Goal: Task Accomplishment & Management: Manage account settings

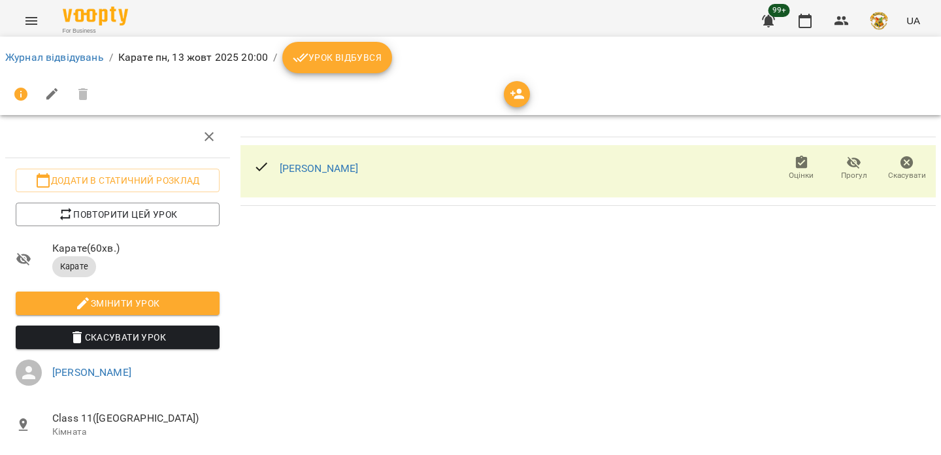
click at [298, 54] on icon "breadcrumb" at bounding box center [301, 58] width 16 height 16
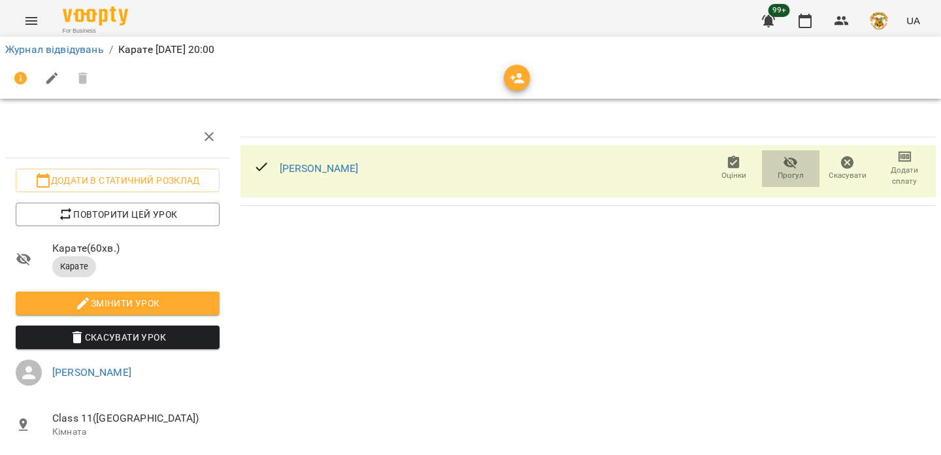
click at [795, 169] on icon "button" at bounding box center [790, 163] width 16 height 16
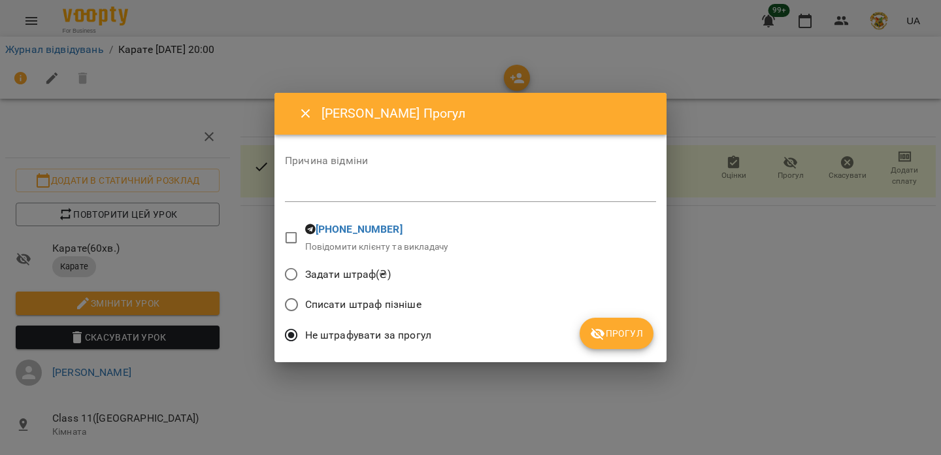
click at [371, 279] on span "Задати штраф(₴)" at bounding box center [348, 274] width 86 height 16
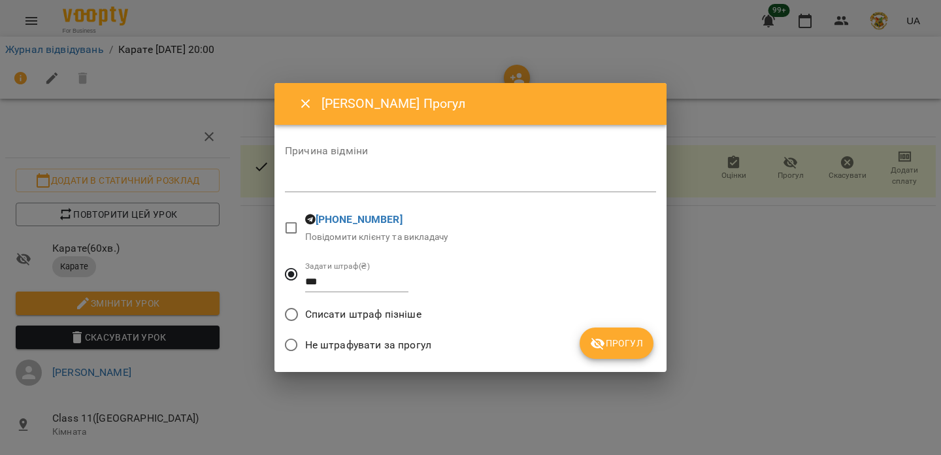
click at [368, 311] on span "Списати штраф пізніше" at bounding box center [363, 314] width 116 height 16
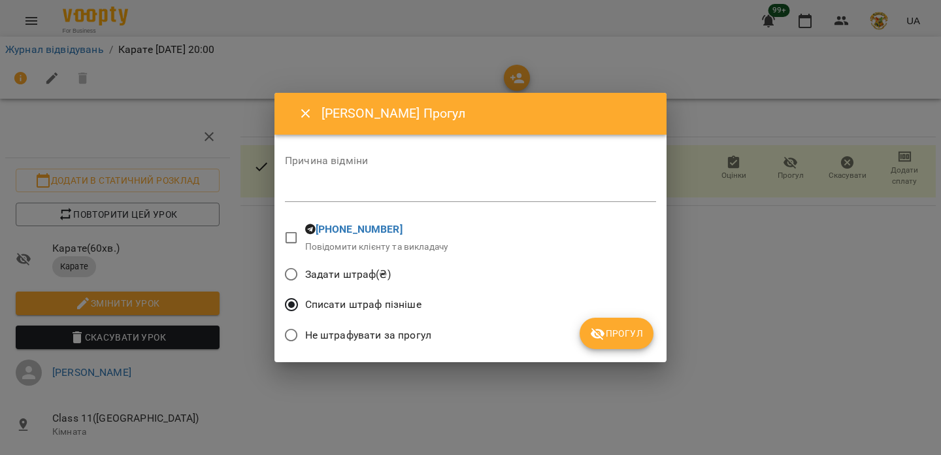
click at [585, 331] on button "Прогул" at bounding box center [616, 332] width 74 height 31
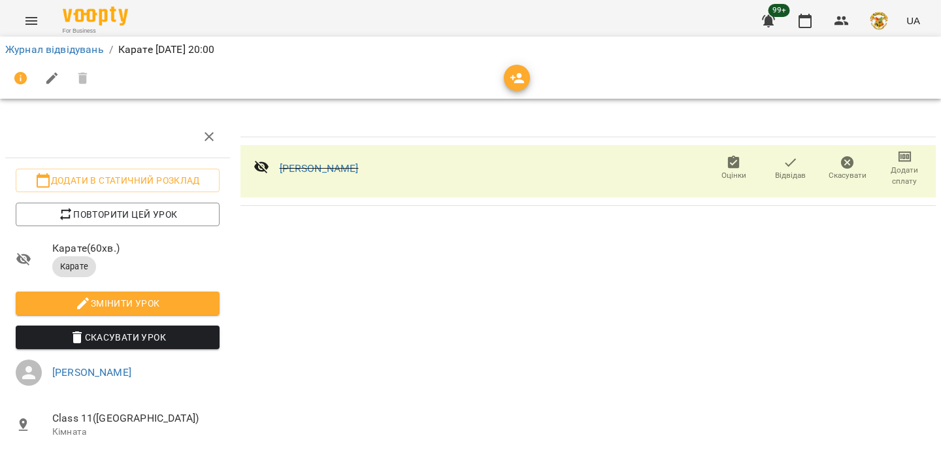
click at [793, 165] on icon "button" at bounding box center [790, 163] width 16 height 16
click at [788, 161] on icon "button" at bounding box center [790, 163] width 14 height 12
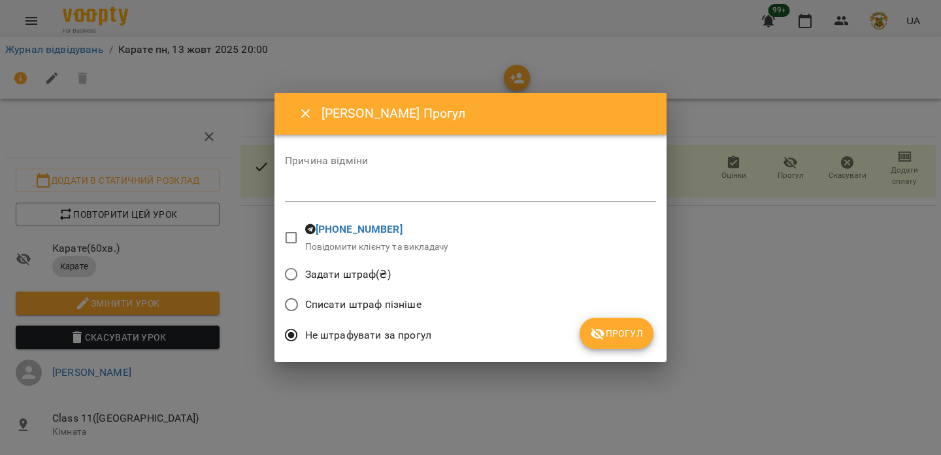
click at [398, 305] on span "Списати штраф пізніше" at bounding box center [363, 305] width 116 height 16
click at [604, 322] on button "Прогул" at bounding box center [616, 332] width 74 height 31
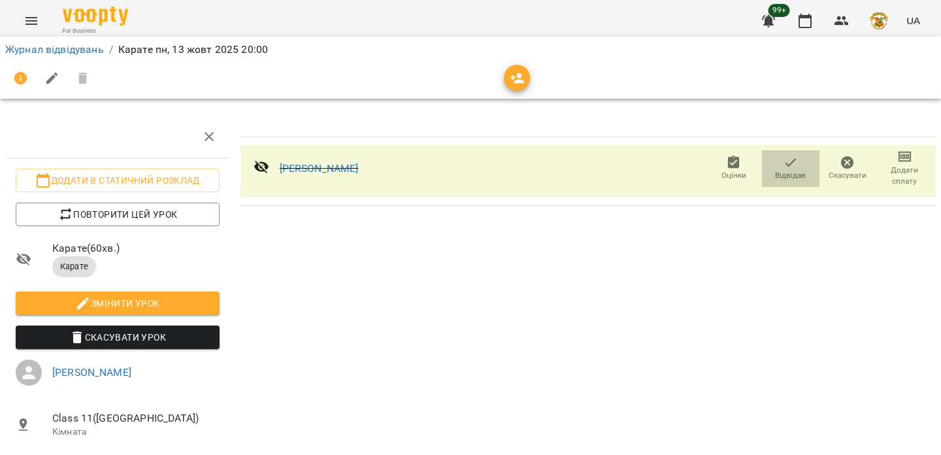
click at [796, 157] on icon "button" at bounding box center [790, 163] width 16 height 16
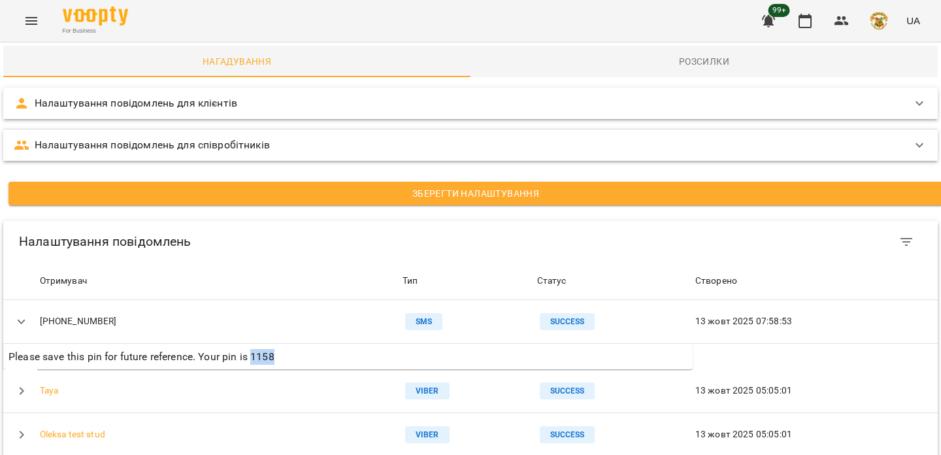
click at [44, 14] on button "Menu" at bounding box center [31, 20] width 31 height 31
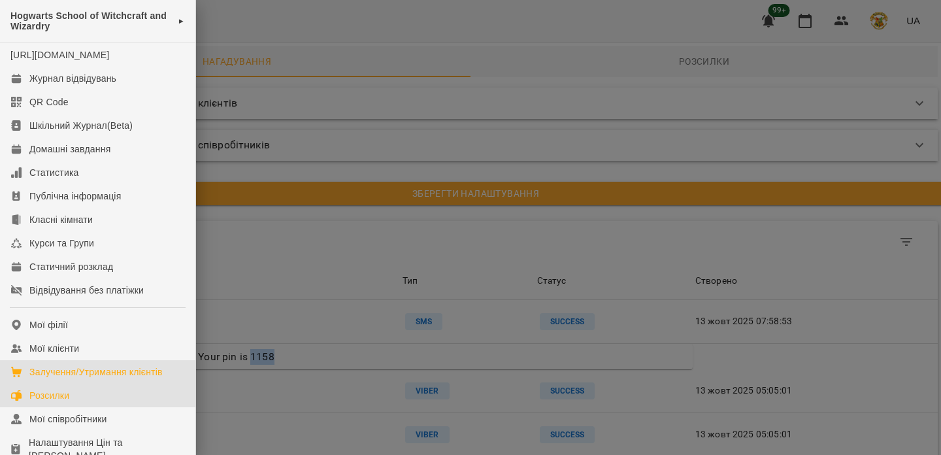
click at [113, 370] on div "Залучення/Утримання клієнтів" at bounding box center [95, 371] width 133 height 13
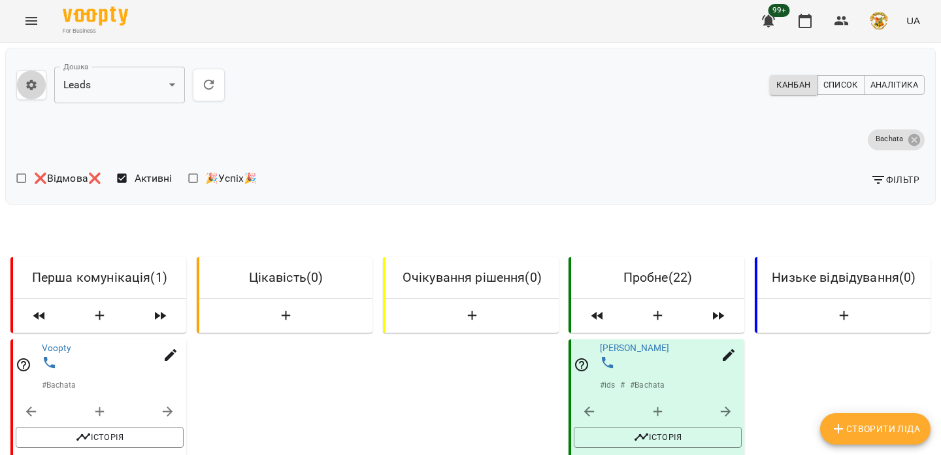
click at [30, 80] on icon "button" at bounding box center [31, 85] width 10 height 10
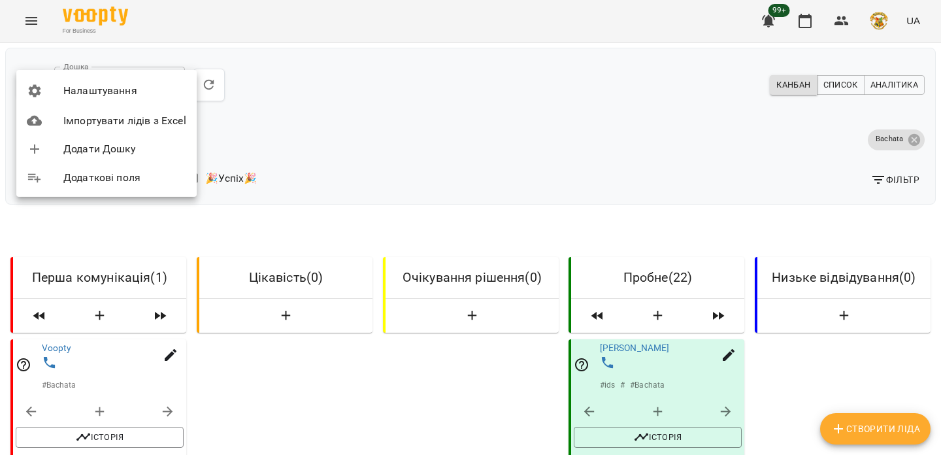
click at [80, 93] on span "Налаштування" at bounding box center [124, 91] width 123 height 16
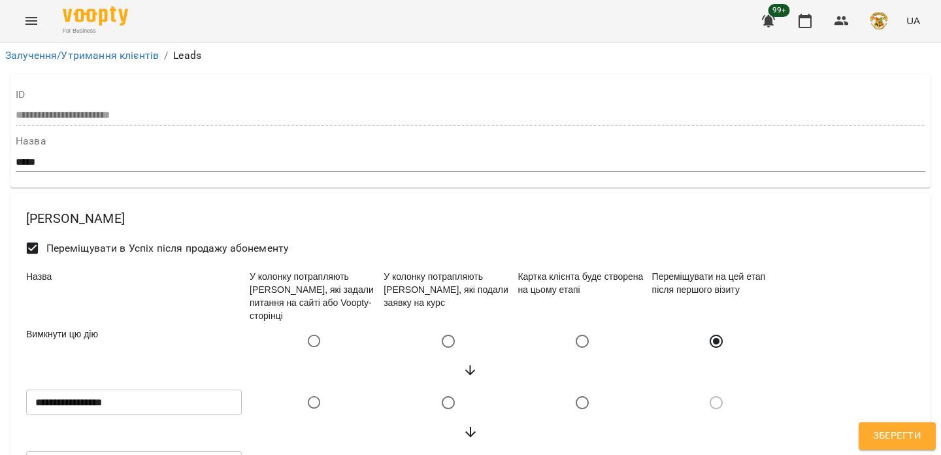
select select "******"
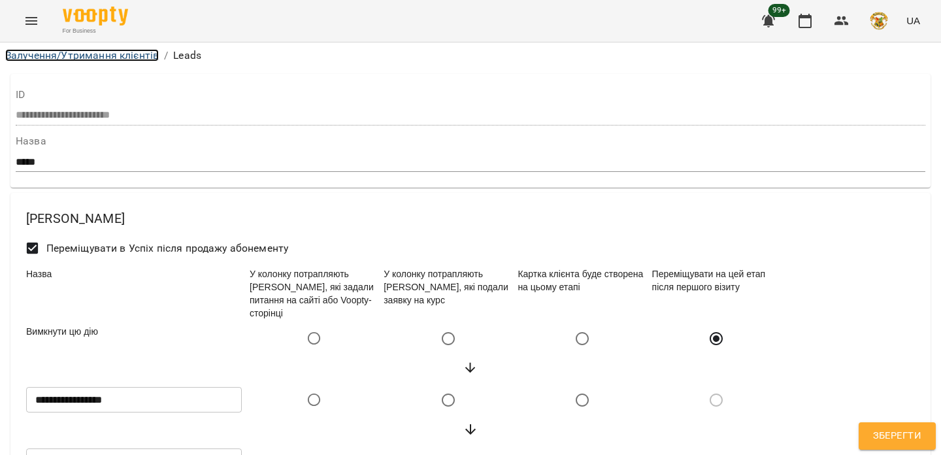
click at [86, 50] on link "Залучення/Утримання клієнтів" at bounding box center [81, 55] width 153 height 12
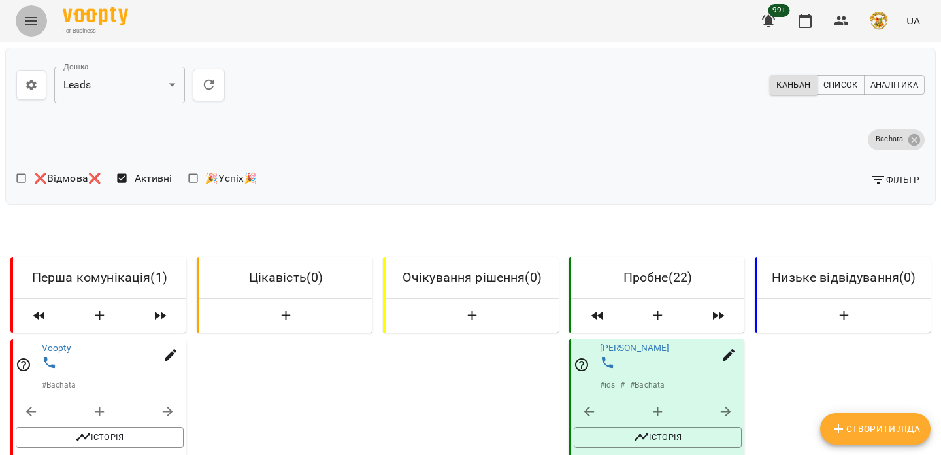
click at [37, 27] on icon "Menu" at bounding box center [32, 21] width 16 height 16
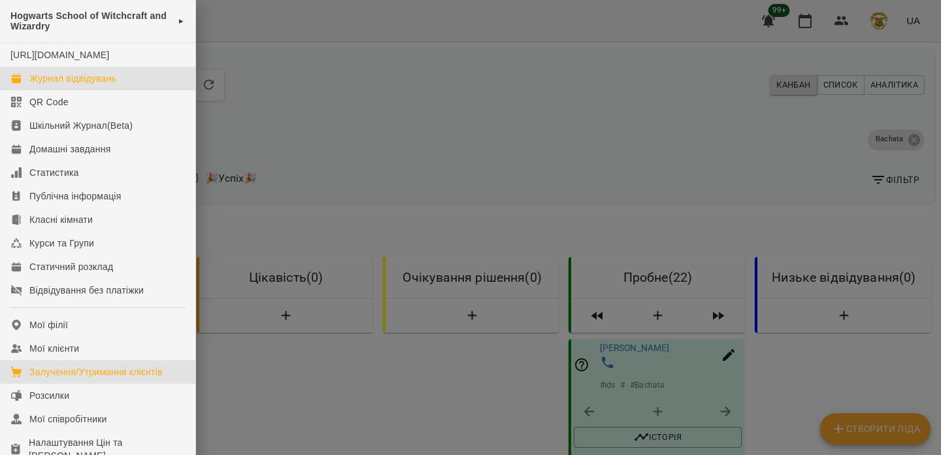
click at [61, 76] on div "Журнал відвідувань" at bounding box center [72, 78] width 87 height 13
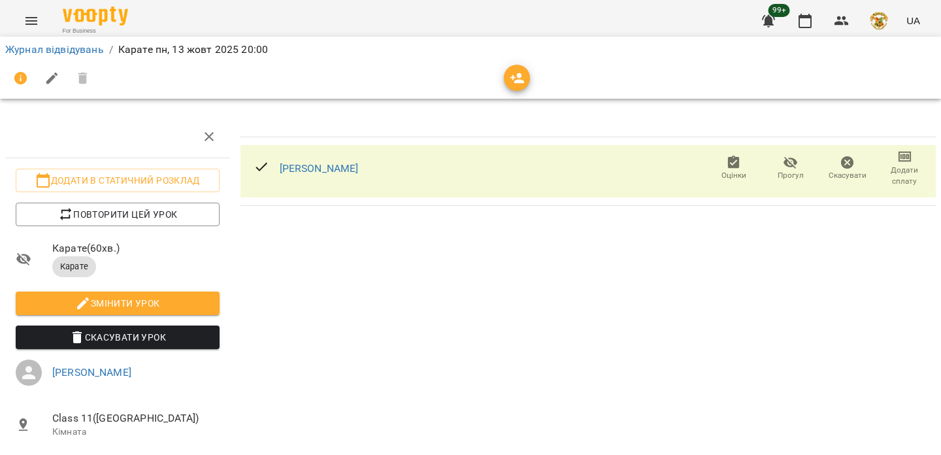
click at [793, 164] on icon "button" at bounding box center [790, 163] width 14 height 12
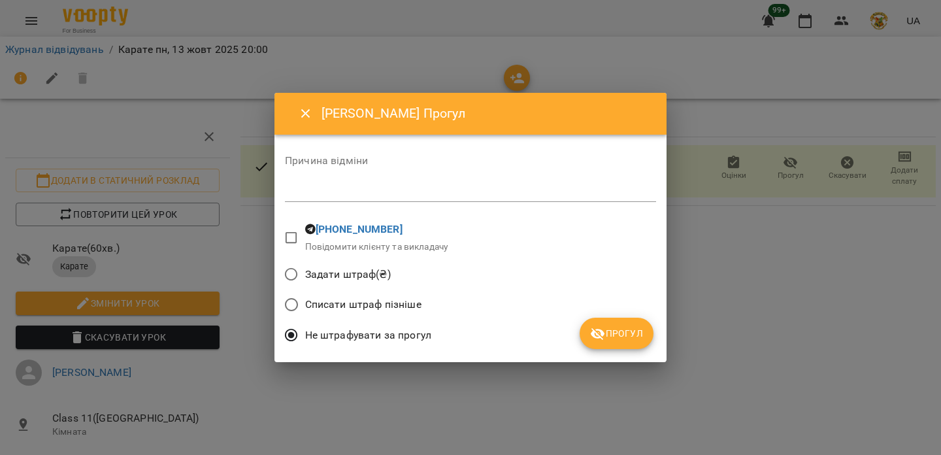
click at [331, 295] on label "Списати штраф пізніше" at bounding box center [350, 304] width 144 height 27
click at [649, 324] on button "Прогул" at bounding box center [616, 332] width 74 height 31
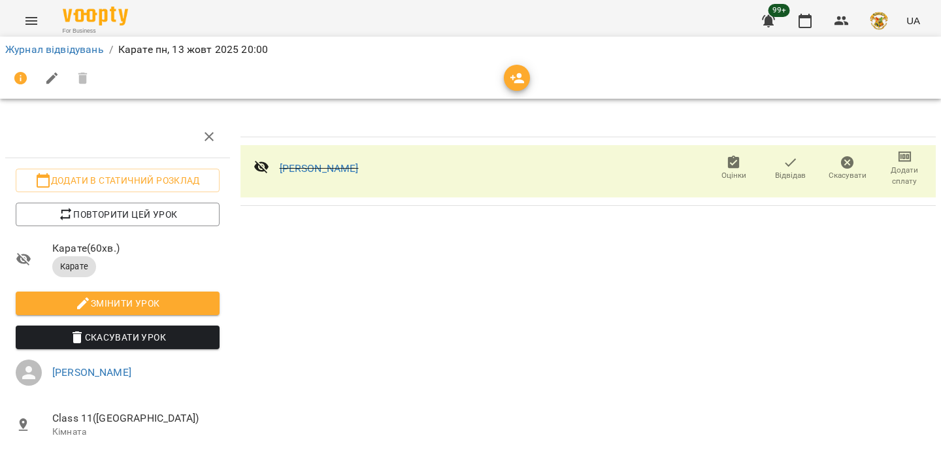
click at [786, 163] on icon "button" at bounding box center [789, 162] width 11 height 8
click at [797, 163] on icon "button" at bounding box center [790, 163] width 14 height 12
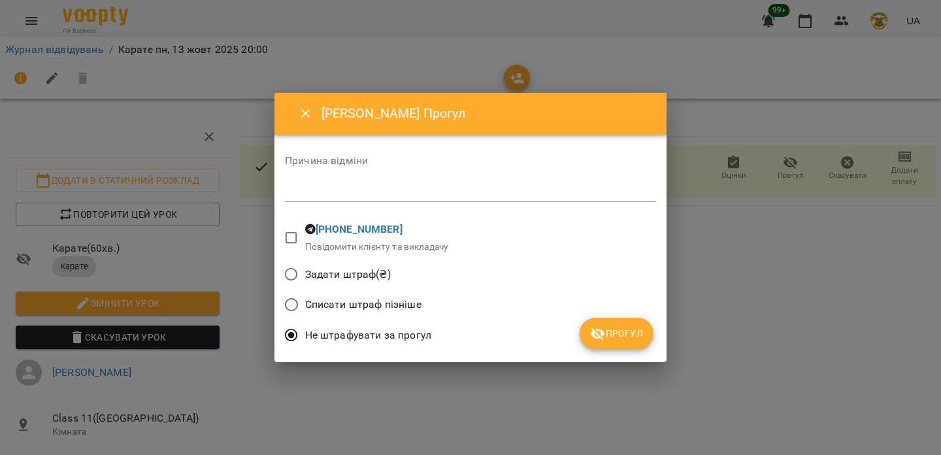
click at [359, 272] on span "Задати штраф(₴)" at bounding box center [348, 274] width 86 height 16
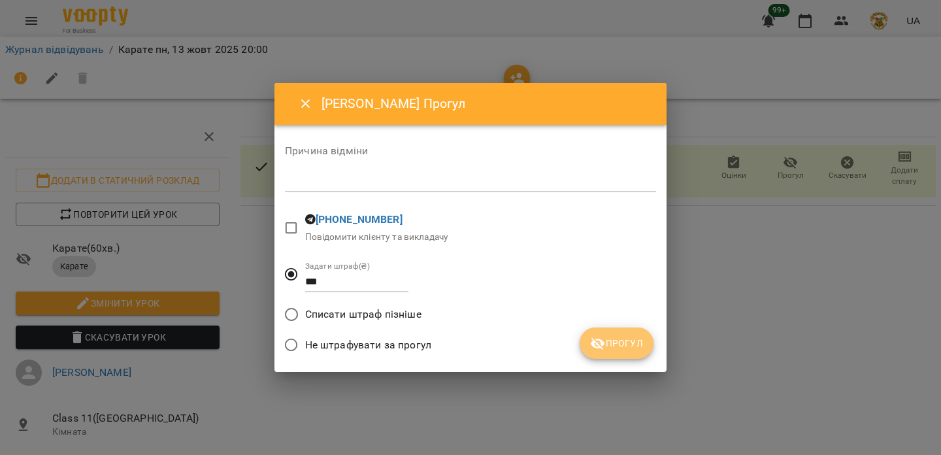
click at [645, 343] on button "Прогул" at bounding box center [616, 342] width 74 height 31
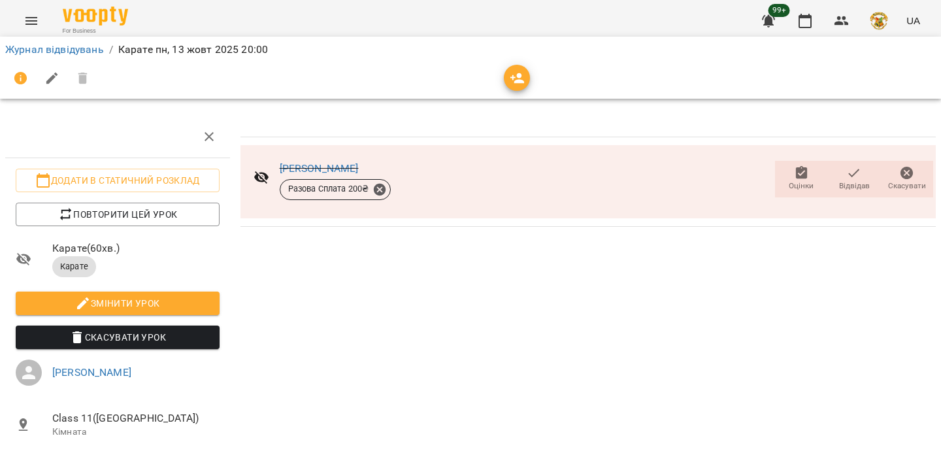
click at [855, 178] on icon "button" at bounding box center [854, 173] width 16 height 16
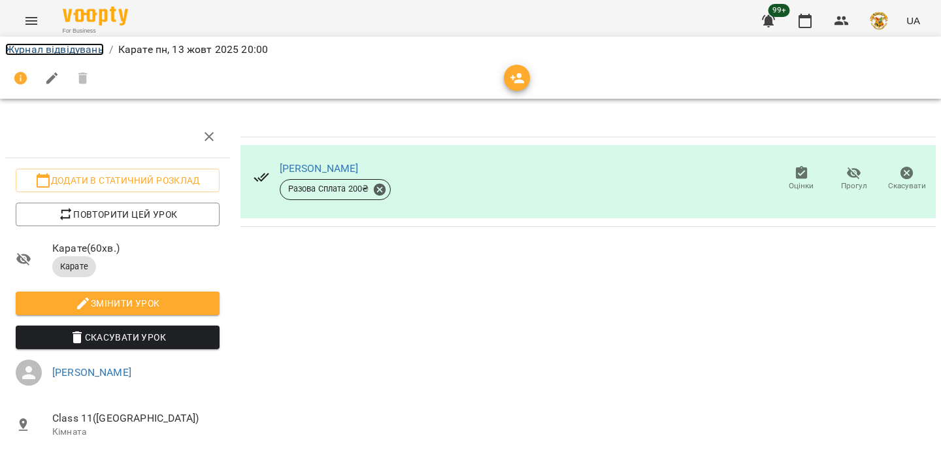
click at [29, 48] on link "Журнал відвідувань" at bounding box center [54, 49] width 99 height 12
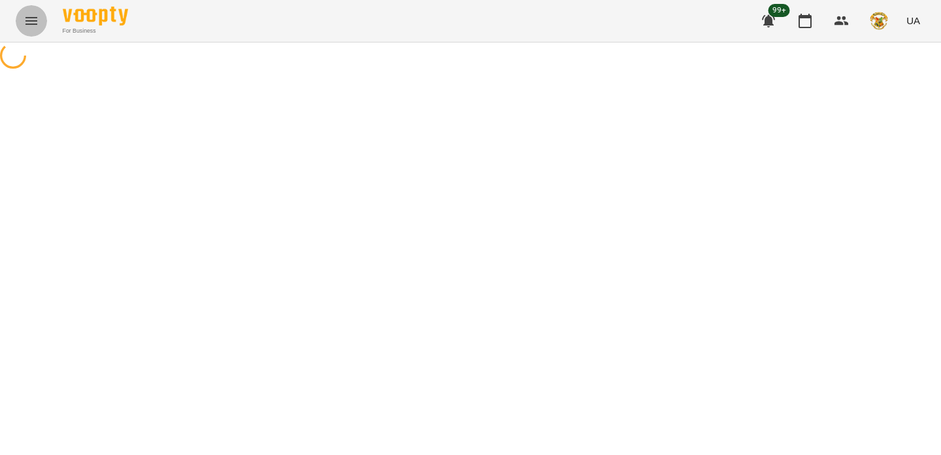
click at [27, 24] on icon "Menu" at bounding box center [31, 21] width 12 height 8
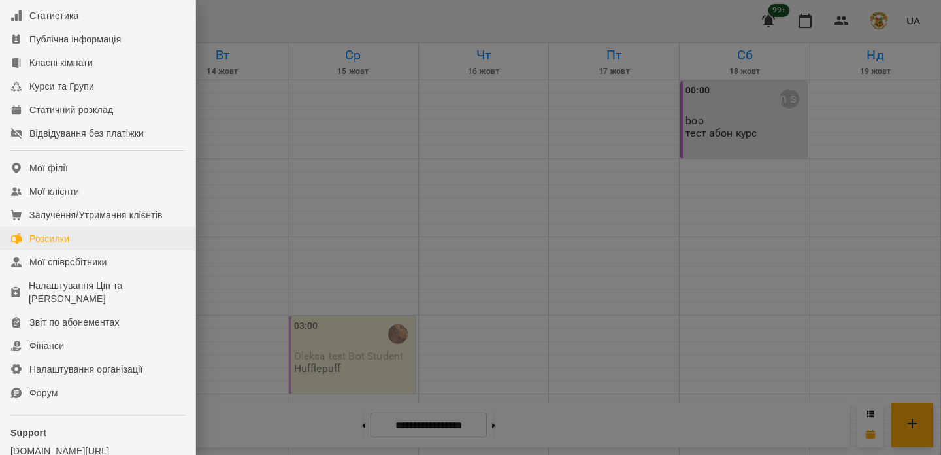
scroll to position [135, 0]
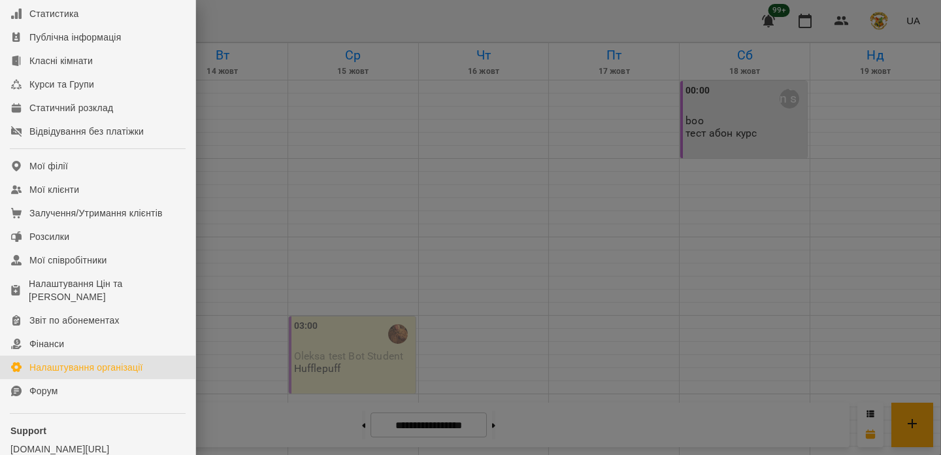
click at [80, 374] on div "Налаштування організації" at bounding box center [86, 367] width 114 height 13
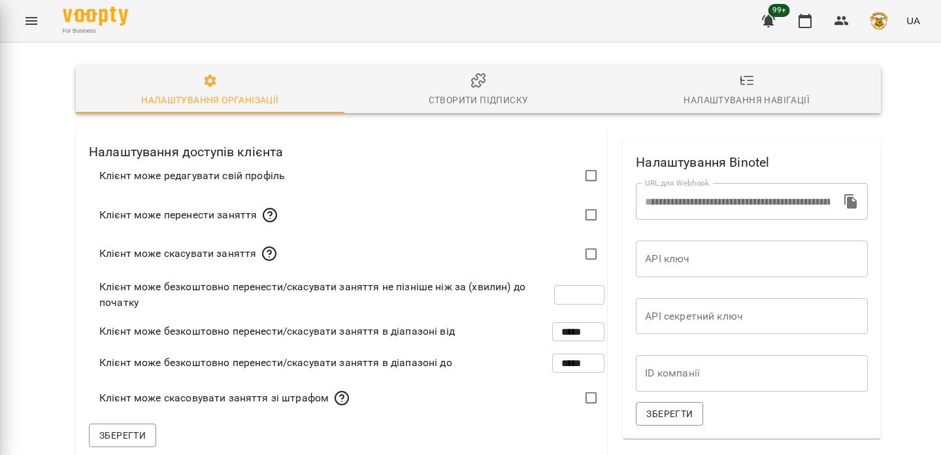
type input "**"
type input "*****"
type input "**********"
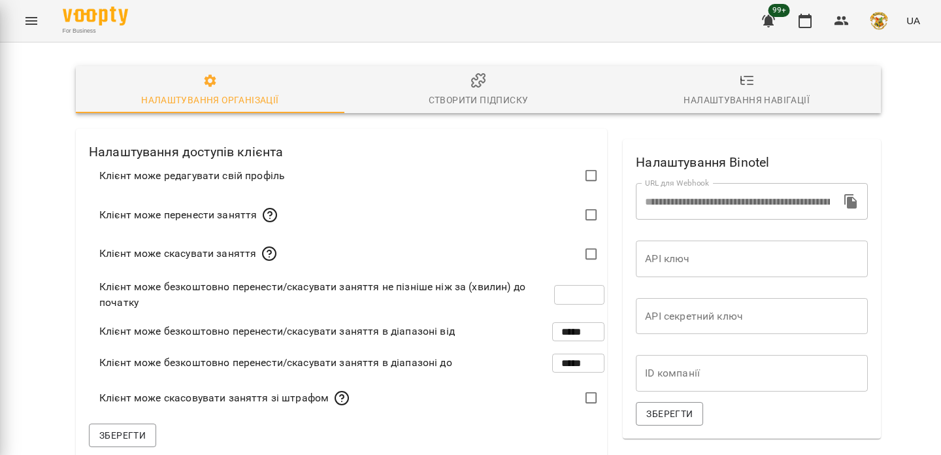
type input "*****"
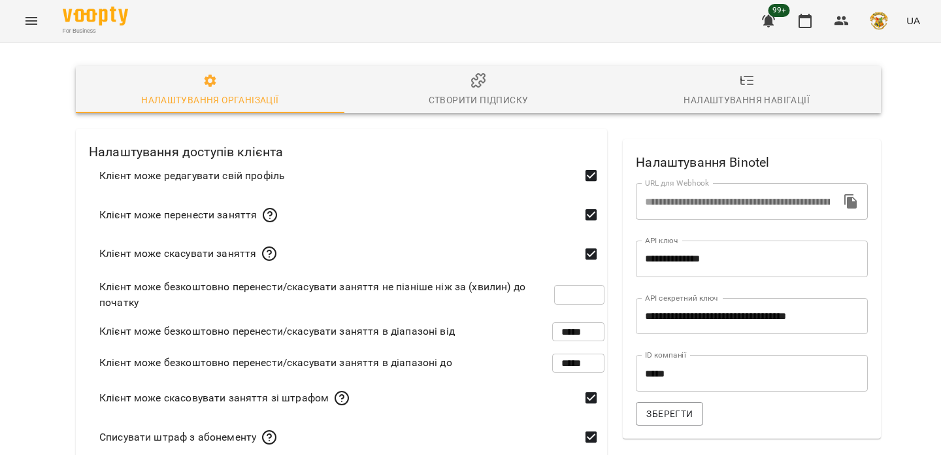
click at [25, 18] on icon "Menu" at bounding box center [32, 21] width 16 height 16
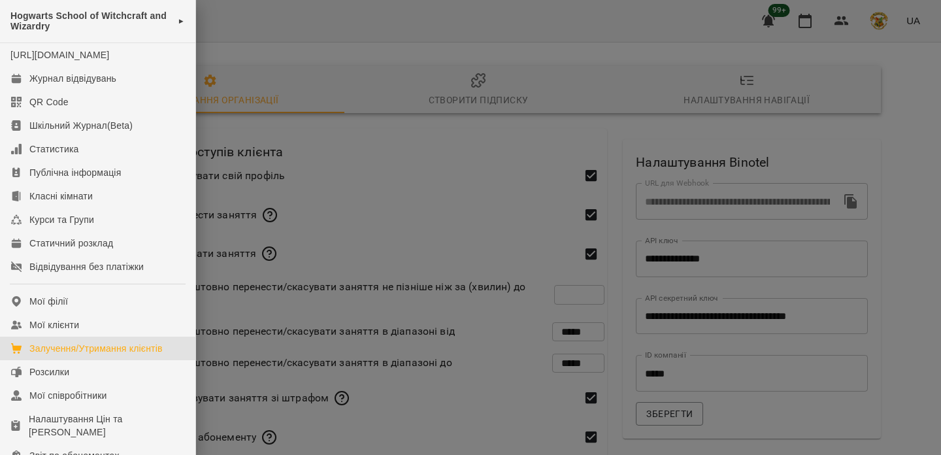
click at [112, 355] on div "Залучення/Утримання клієнтів" at bounding box center [95, 348] width 133 height 13
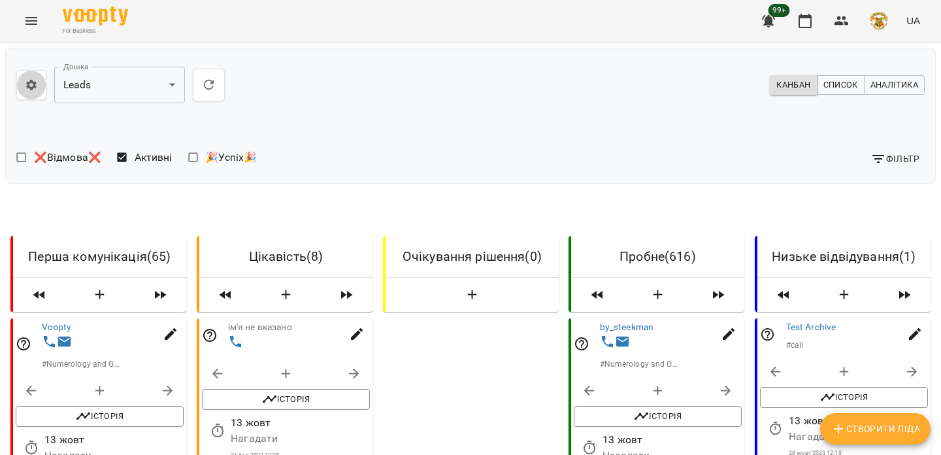
click at [25, 84] on icon "button" at bounding box center [31, 84] width 13 height 13
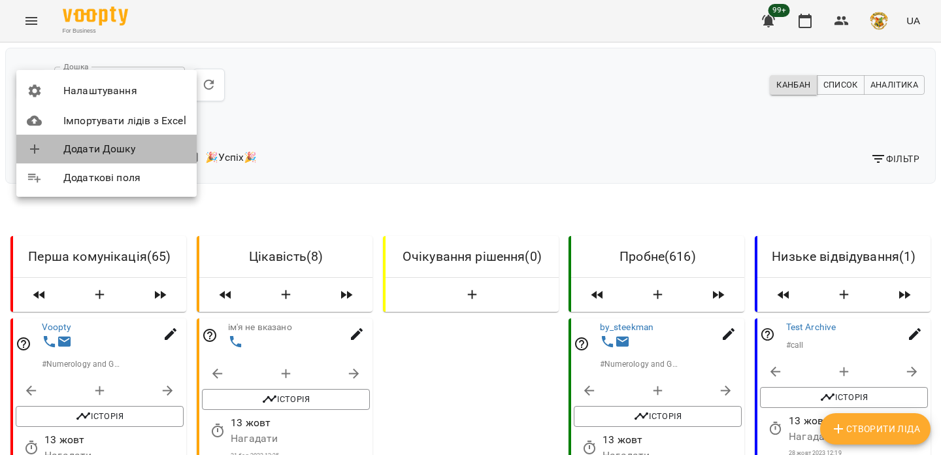
click at [118, 157] on li "Додати Дошку" at bounding box center [106, 149] width 180 height 29
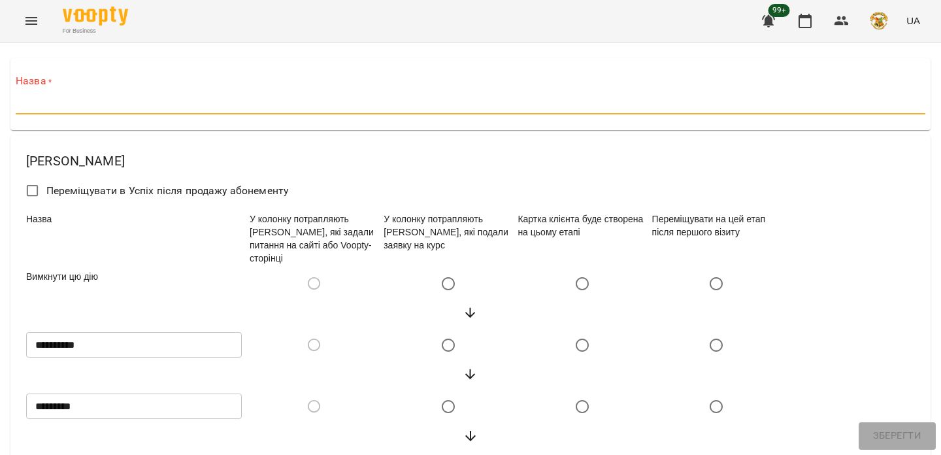
click at [123, 108] on input "text" at bounding box center [470, 104] width 909 height 21
click at [120, 99] on input "text" at bounding box center [470, 104] width 909 height 21
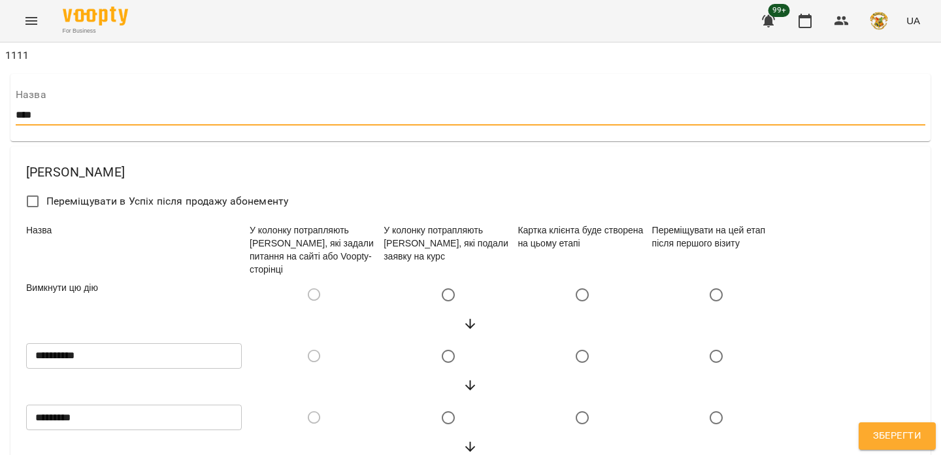
type input "*****"
